Goal: Use online tool/utility: Utilize a website feature to perform a specific function

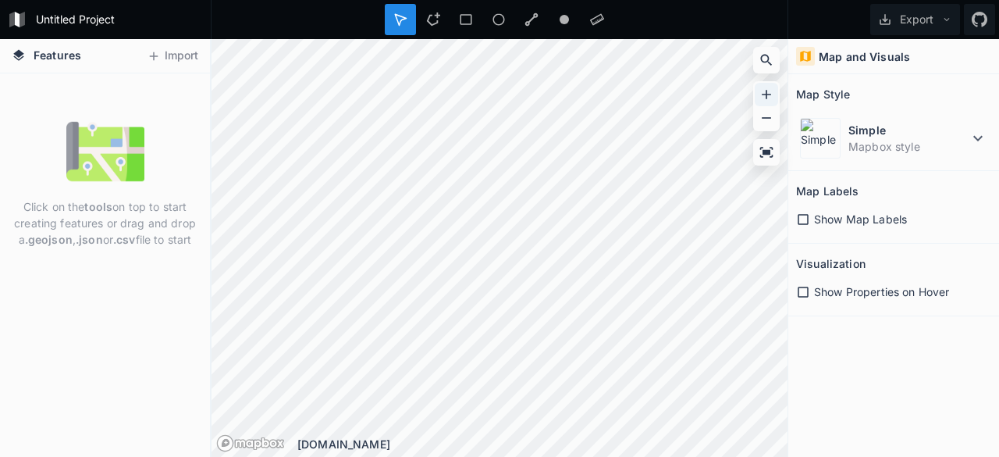
click at [766, 98] on icon at bounding box center [766, 94] width 9 height 9
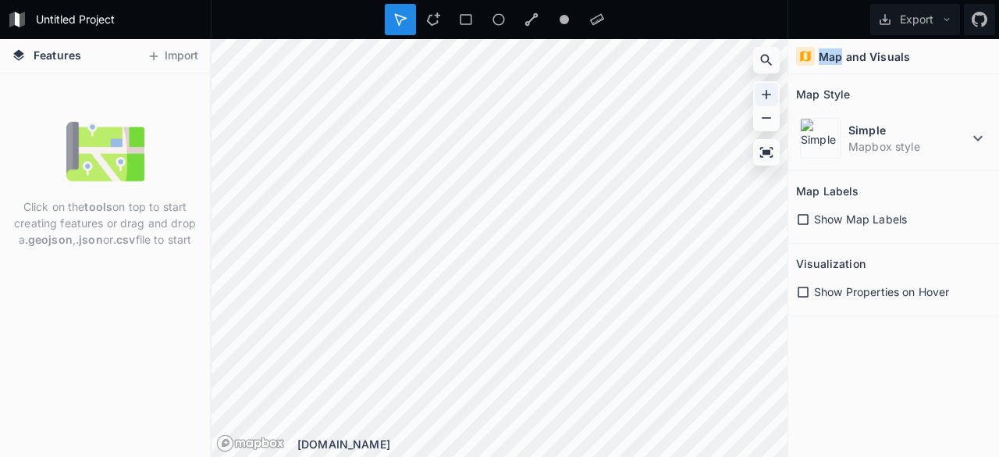
click at [766, 98] on icon at bounding box center [766, 94] width 9 height 9
click at [766, 112] on icon at bounding box center [767, 118] width 16 height 16
click at [798, 218] on icon at bounding box center [803, 219] width 11 height 11
click at [765, 66] on icon at bounding box center [767, 60] width 16 height 16
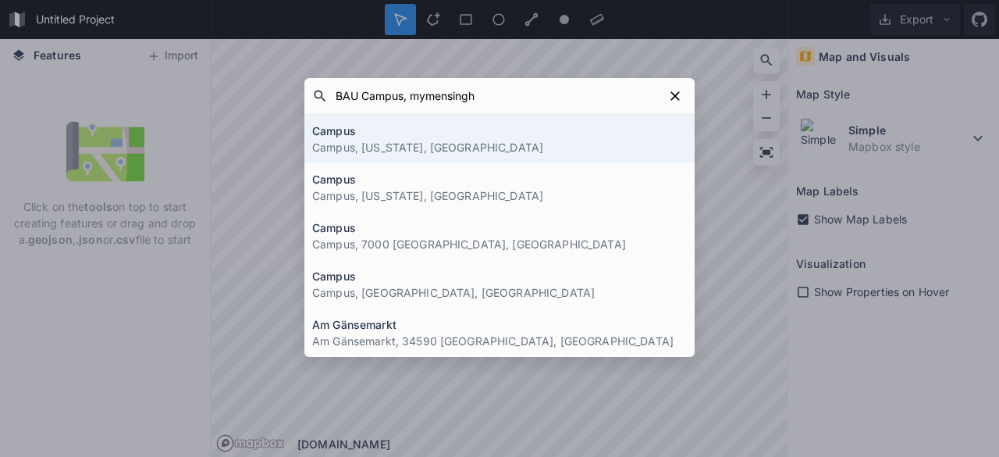
click at [415, 101] on input "BAU Campus, mymensingh" at bounding box center [496, 96] width 336 height 28
click at [475, 92] on input "BAU Campus, [GEOGRAPHIC_DATA]" at bounding box center [496, 96] width 336 height 28
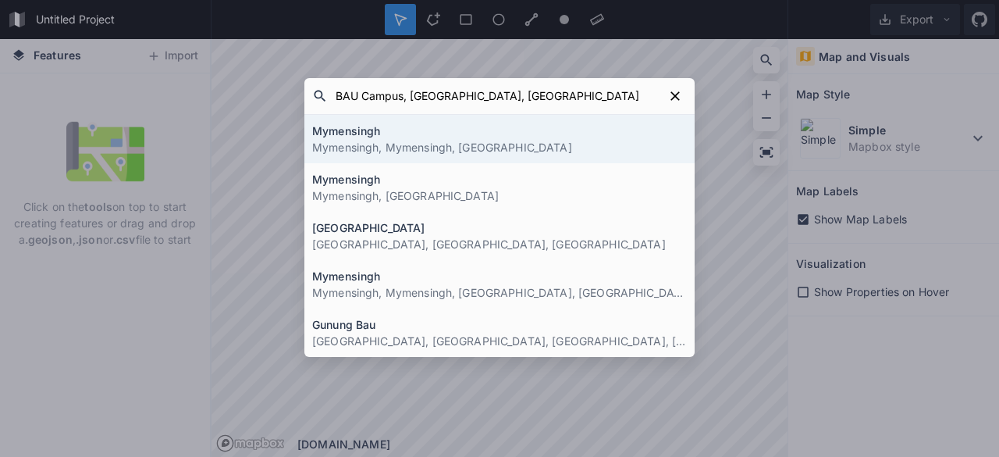
type input "BAU Campus, [GEOGRAPHIC_DATA], [GEOGRAPHIC_DATA]"
click button "submit" at bounding box center [0, 0] width 0 height 0
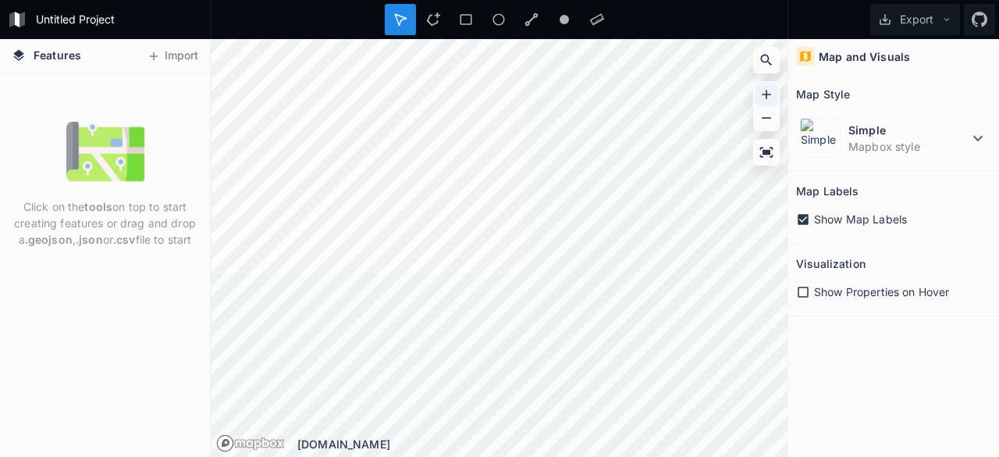
click at [765, 93] on icon at bounding box center [767, 95] width 16 height 16
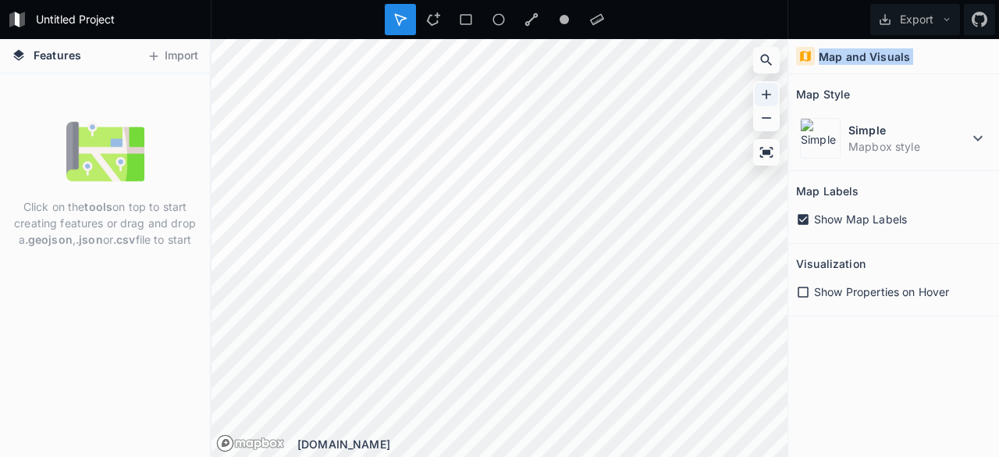
click at [765, 93] on icon at bounding box center [767, 95] width 16 height 16
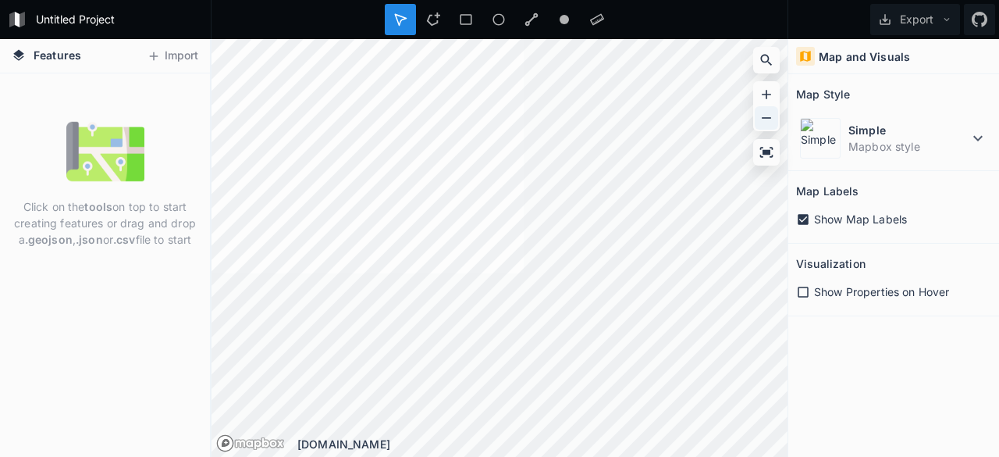
click at [766, 114] on icon at bounding box center [767, 118] width 16 height 16
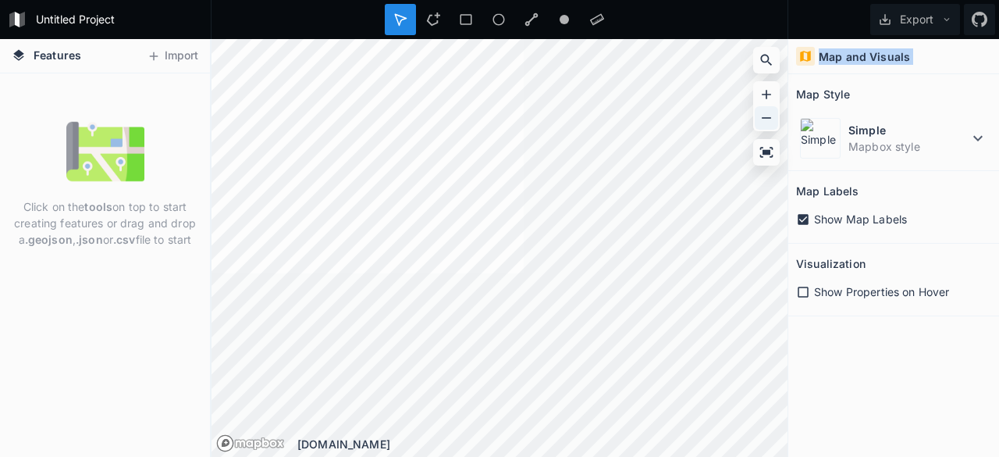
click at [766, 114] on icon at bounding box center [767, 118] width 16 height 16
click at [760, 156] on icon at bounding box center [766, 152] width 13 height 10
click at [757, 95] on div at bounding box center [766, 94] width 23 height 23
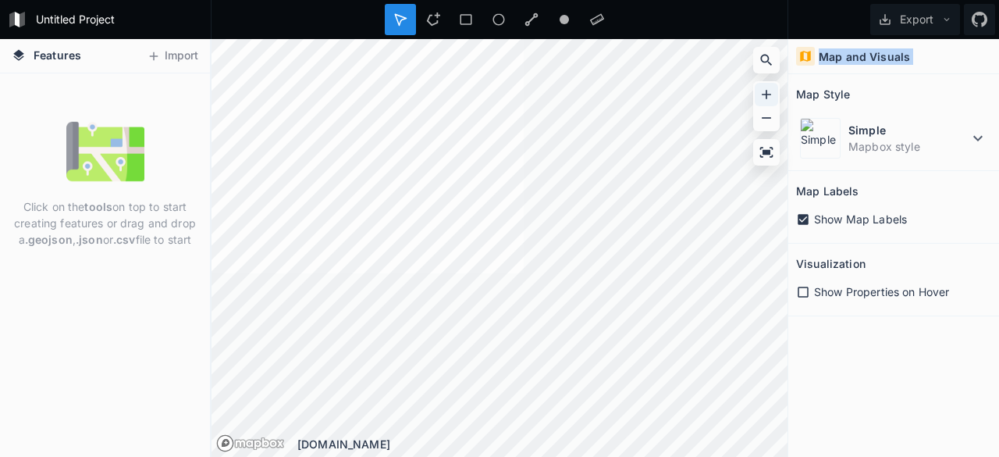
click at [757, 95] on div at bounding box center [766, 94] width 23 height 23
drag, startPoint x: 757, startPoint y: 95, endPoint x: 779, endPoint y: 116, distance: 30.4
click at [779, 116] on div at bounding box center [766, 106] width 27 height 50
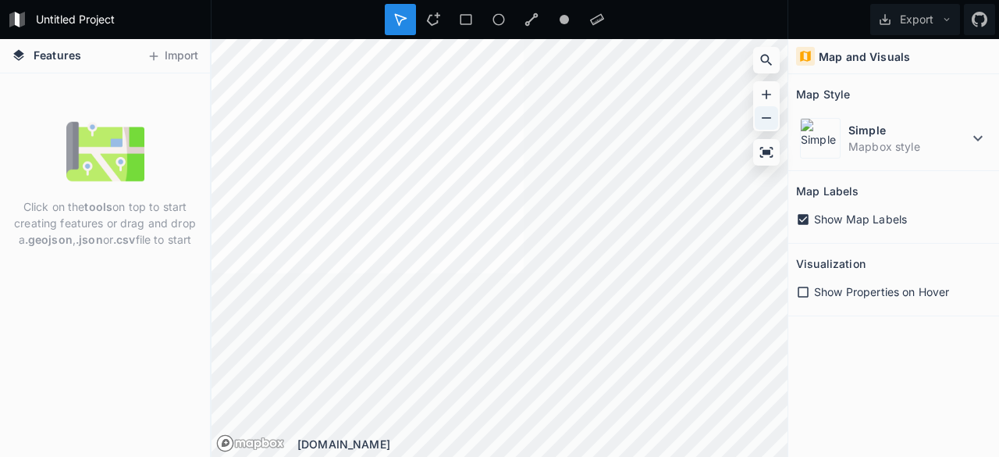
drag, startPoint x: 779, startPoint y: 116, endPoint x: 765, endPoint y: 111, distance: 15.1
click at [765, 111] on div at bounding box center [766, 106] width 27 height 50
click at [101, 204] on strong "tools" at bounding box center [98, 206] width 28 height 13
click at [100, 167] on img at bounding box center [105, 151] width 78 height 78
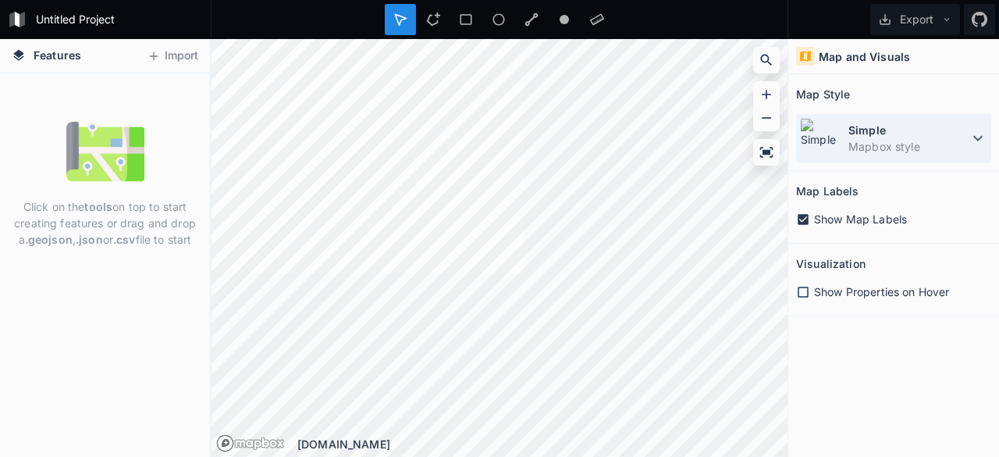
click at [808, 144] on icon at bounding box center [978, 138] width 19 height 19
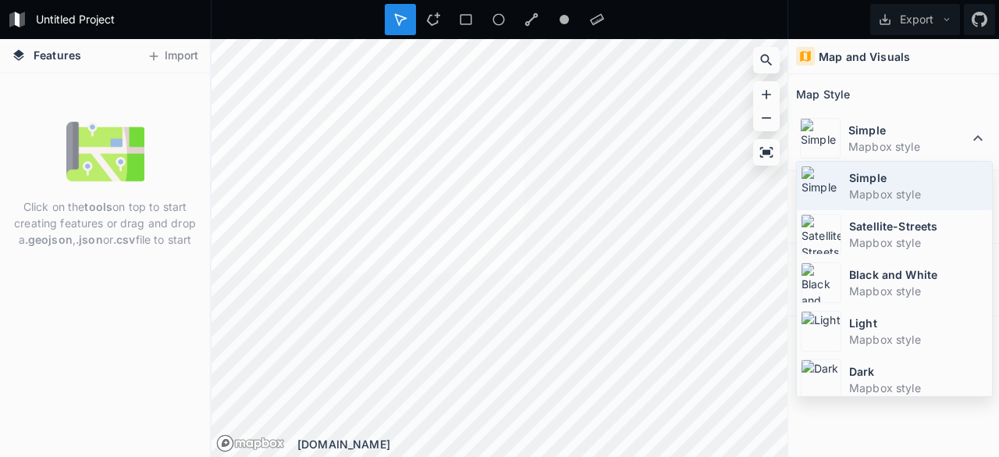
click at [808, 194] on img at bounding box center [821, 185] width 41 height 41
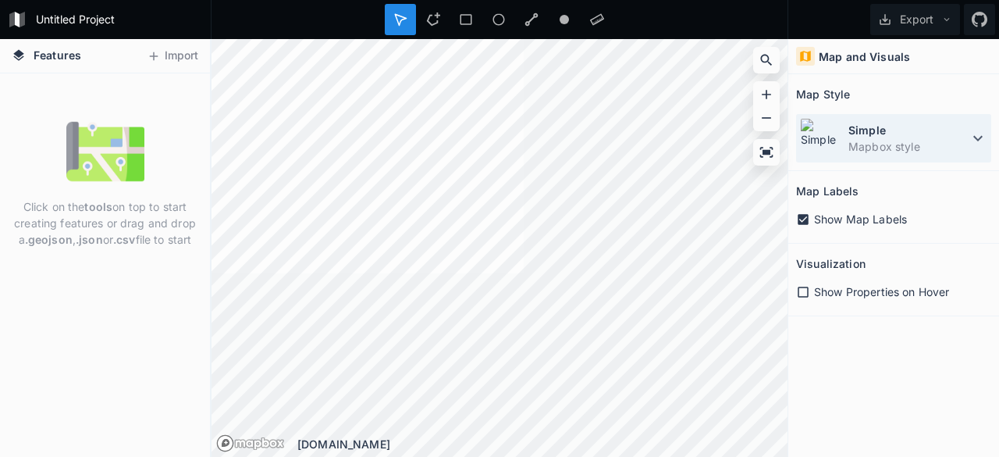
click at [808, 133] on dt "Simple" at bounding box center [908, 130] width 120 height 16
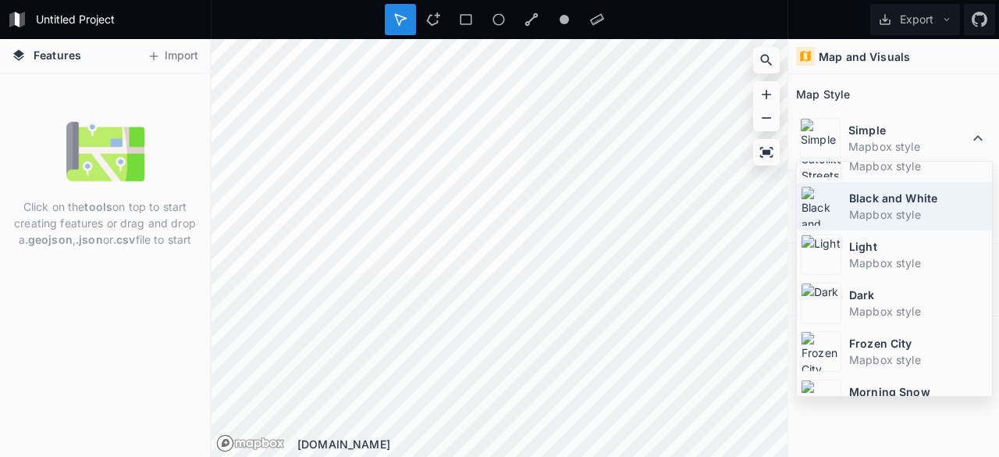
scroll to position [101, 0]
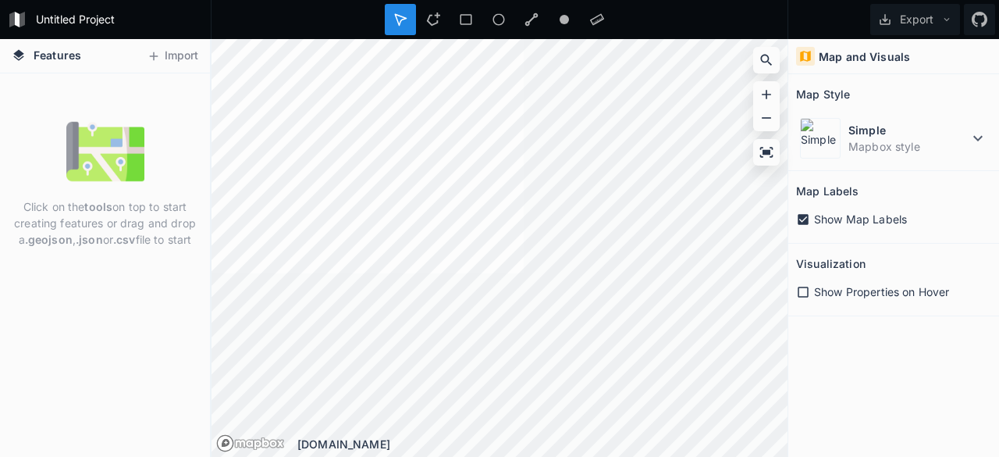
click at [768, 130] on div "[DOMAIN_NAME]" at bounding box center [500, 248] width 576 height 418
click at [766, 100] on icon at bounding box center [767, 95] width 16 height 16
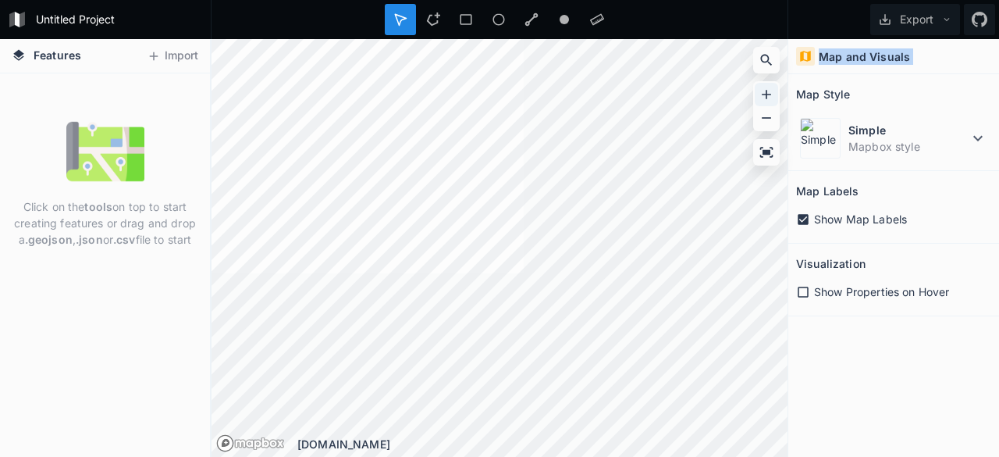
click at [766, 100] on icon at bounding box center [767, 95] width 16 height 16
click at [802, 57] on icon at bounding box center [805, 56] width 11 height 11
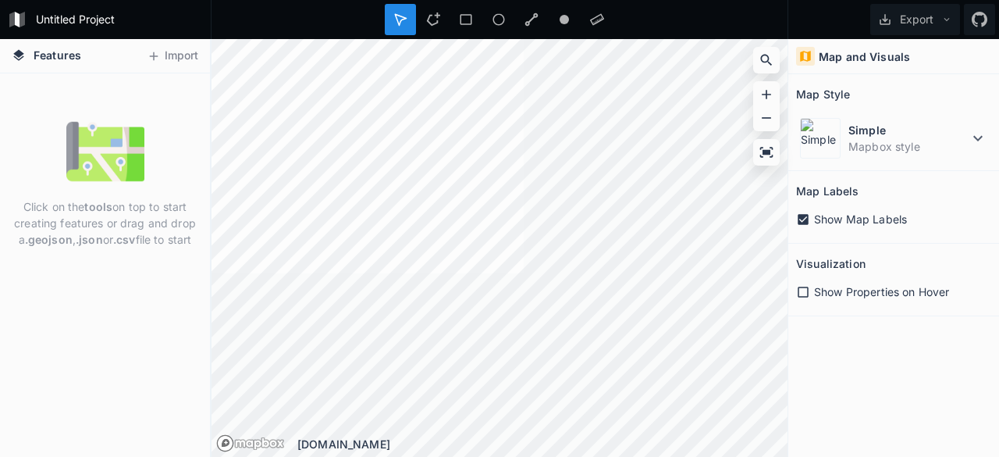
click at [802, 57] on icon at bounding box center [805, 56] width 11 height 11
click at [765, 59] on icon at bounding box center [767, 60] width 16 height 16
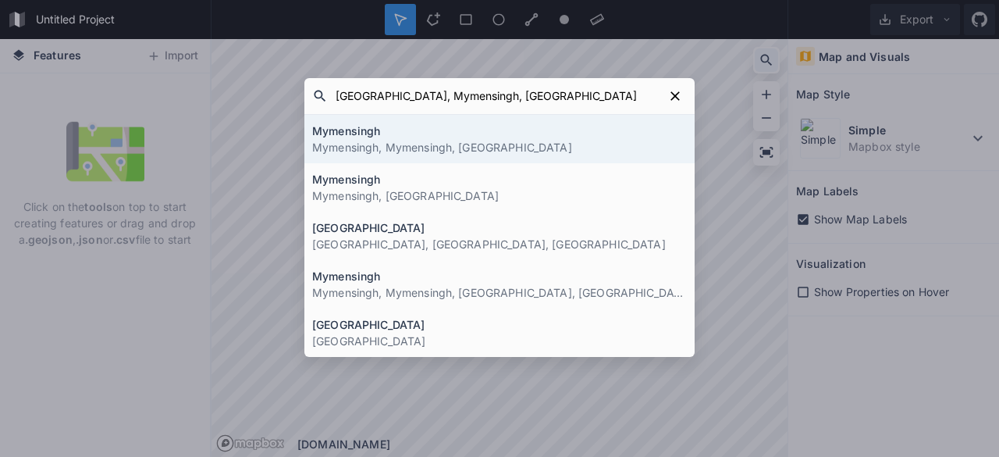
type input "[GEOGRAPHIC_DATA], Mymensingh, [GEOGRAPHIC_DATA]"
click button "submit" at bounding box center [0, 0] width 0 height 0
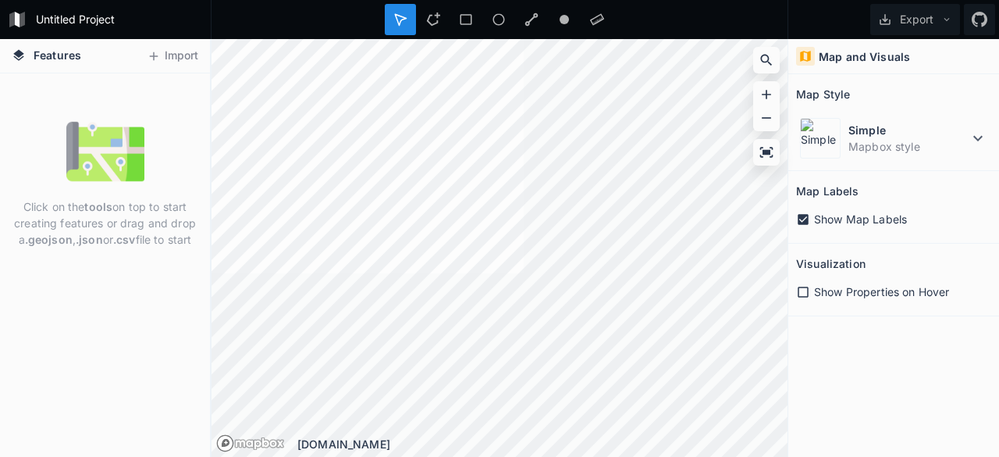
click at [807, 292] on icon at bounding box center [803, 292] width 14 height 14
click at [807, 292] on icon at bounding box center [803, 291] width 11 height 11
click at [763, 53] on icon at bounding box center [767, 60] width 16 height 16
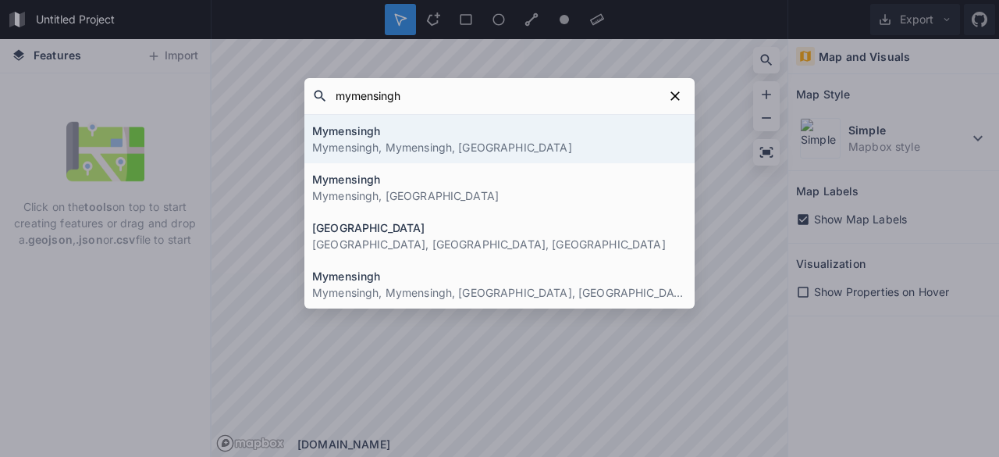
type input "mymensingh"
click at [549, 125] on h4 "Mymensingh" at bounding box center [499, 131] width 375 height 16
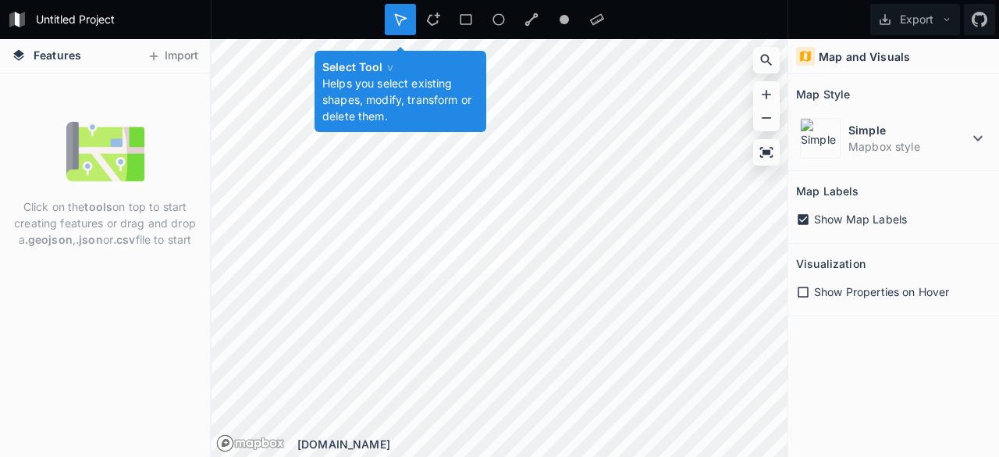
click at [404, 18] on icon at bounding box center [400, 19] width 11 height 11
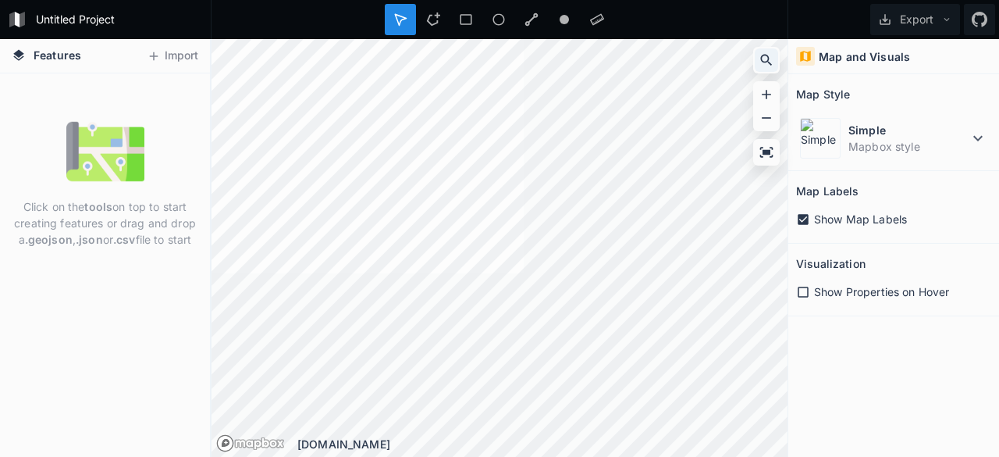
click at [768, 50] on div at bounding box center [766, 59] width 23 height 23
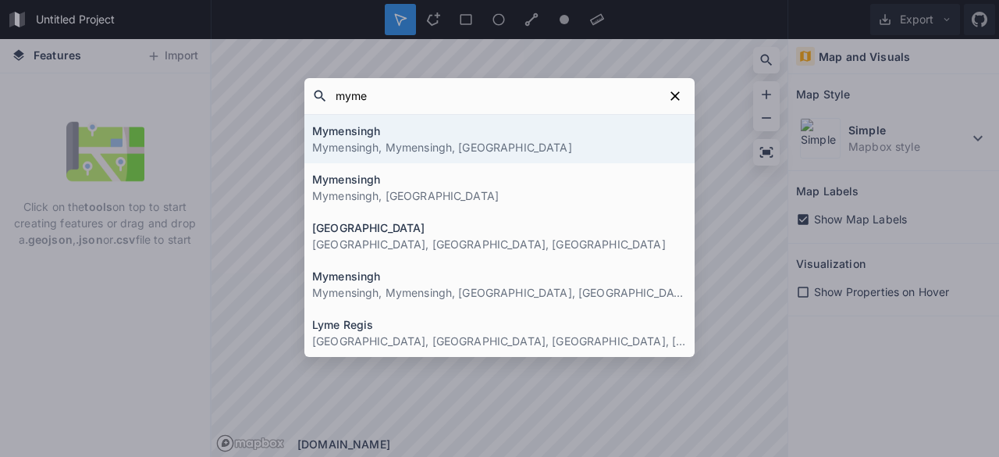
type input "myme"
click at [489, 148] on p "Mymensingh, Mymensingh, [GEOGRAPHIC_DATA]" at bounding box center [499, 147] width 375 height 16
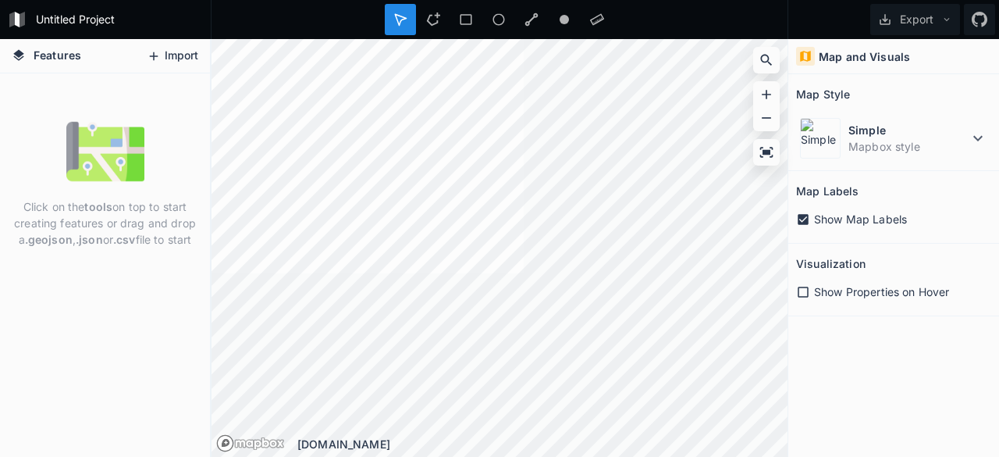
click at [180, 55] on button "Import" at bounding box center [172, 56] width 67 height 25
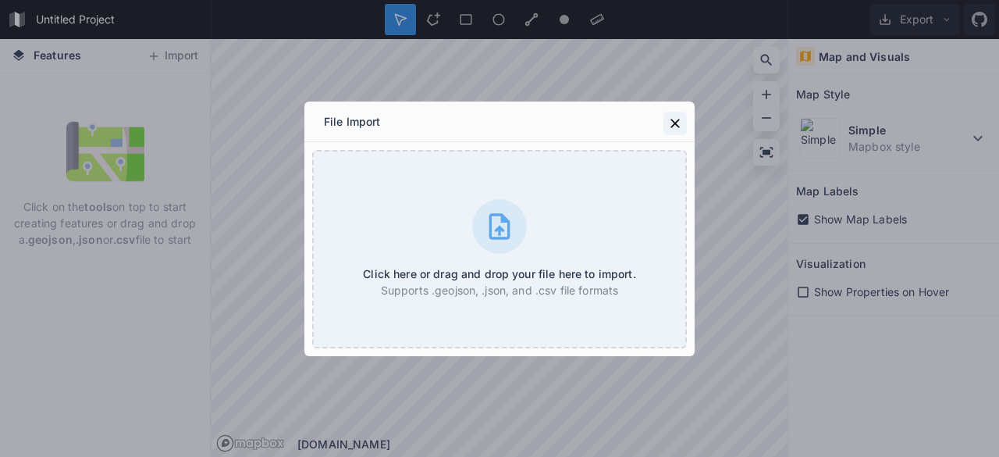
click at [671, 117] on icon at bounding box center [675, 124] width 16 height 16
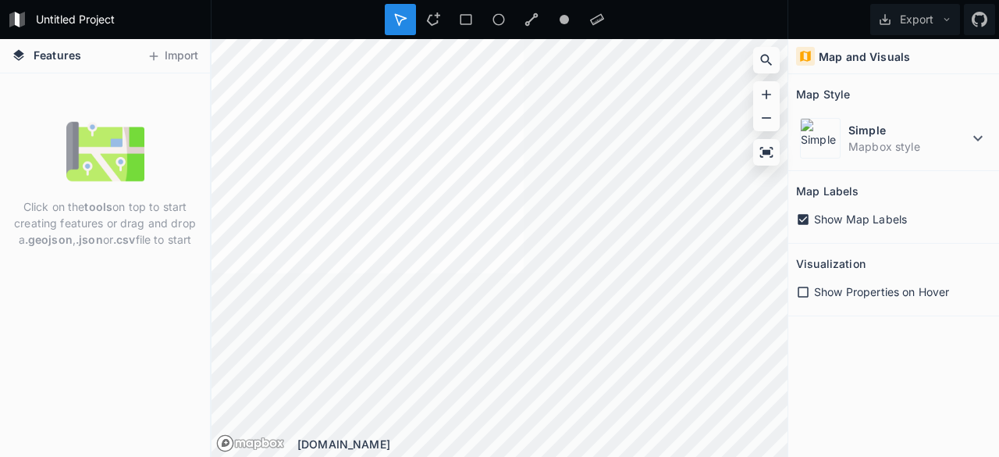
click at [802, 291] on icon at bounding box center [803, 292] width 14 height 14
click at [760, 165] on div at bounding box center [766, 152] width 27 height 27
click at [763, 158] on icon at bounding box center [767, 152] width 16 height 16
click at [763, 57] on icon at bounding box center [767, 60] width 16 height 16
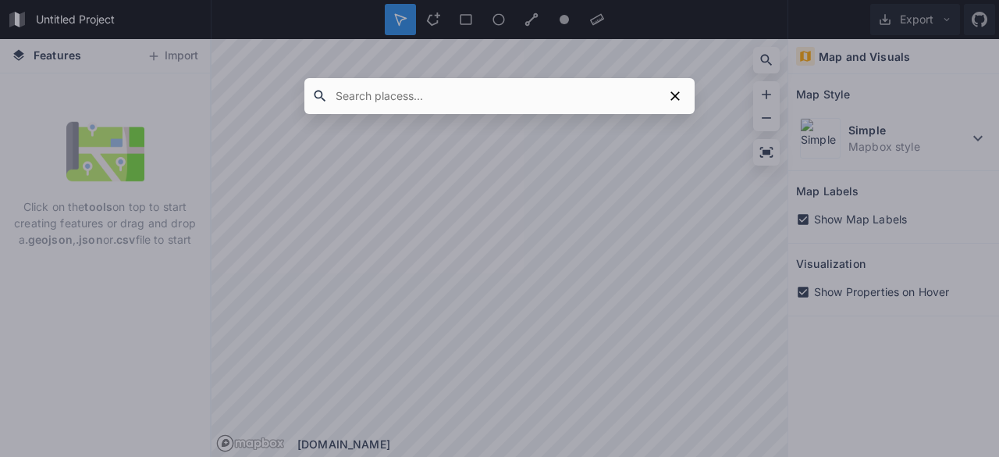
click at [521, 187] on div at bounding box center [499, 228] width 999 height 457
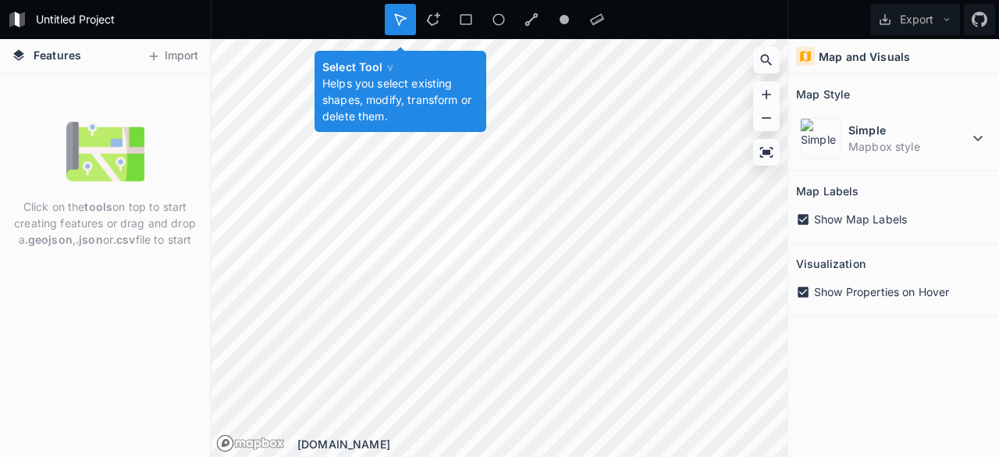
click at [398, 31] on div at bounding box center [400, 19] width 31 height 31
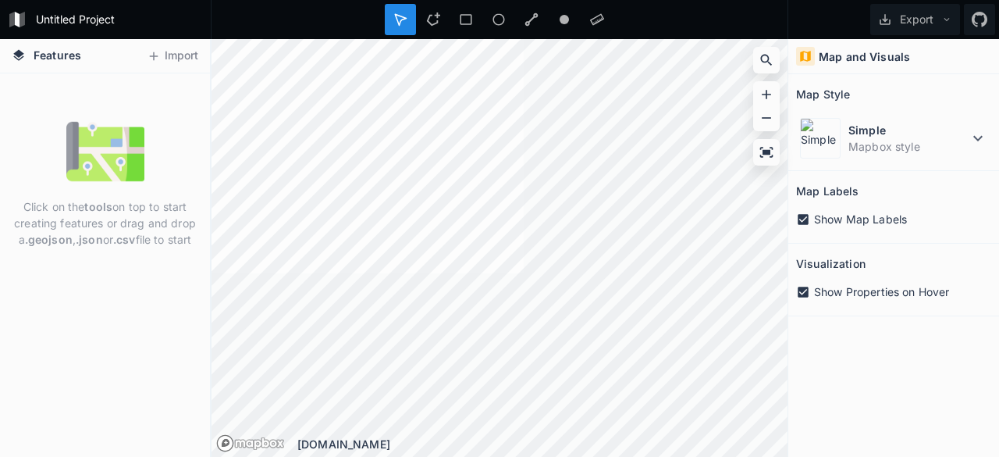
click at [799, 290] on icon at bounding box center [803, 291] width 11 height 11
click at [768, 57] on icon at bounding box center [767, 61] width 12 height 12
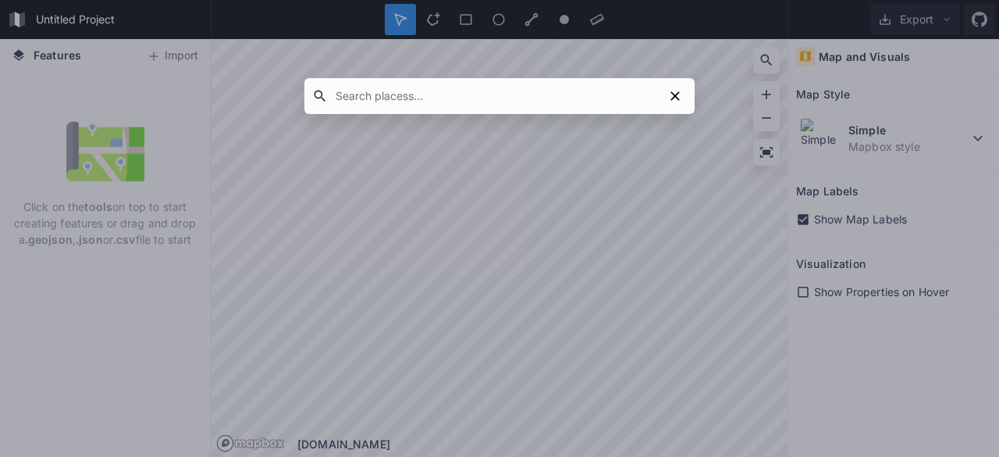
click at [504, 89] on input "text" at bounding box center [496, 96] width 336 height 28
click at [479, 107] on input "text" at bounding box center [496, 96] width 336 height 28
